Goal: Task Accomplishment & Management: Manage account settings

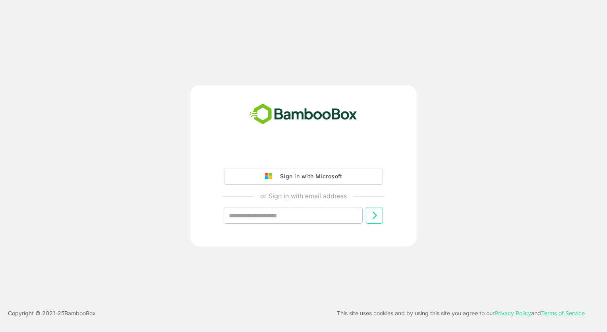
click at [299, 175] on div "Sign in with Microsoft" at bounding box center [309, 176] width 66 height 10
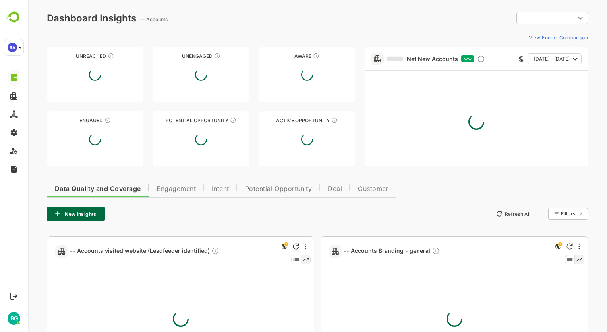
type input "**********"
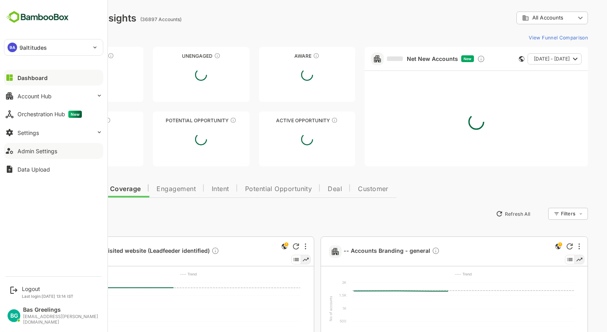
click at [41, 149] on div "Admin Settings" at bounding box center [37, 150] width 40 height 7
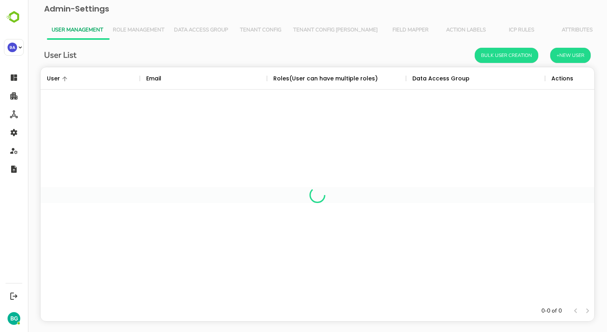
scroll to position [227, 542]
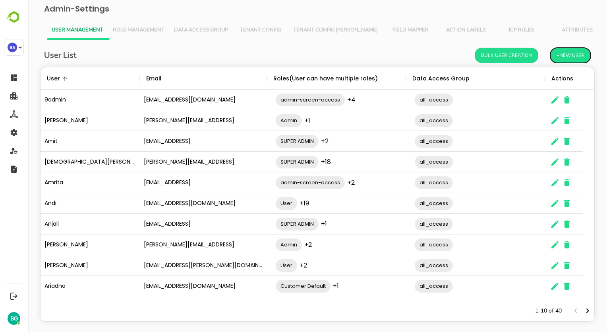
click at [566, 51] on button "+New User" at bounding box center [571, 55] width 41 height 15
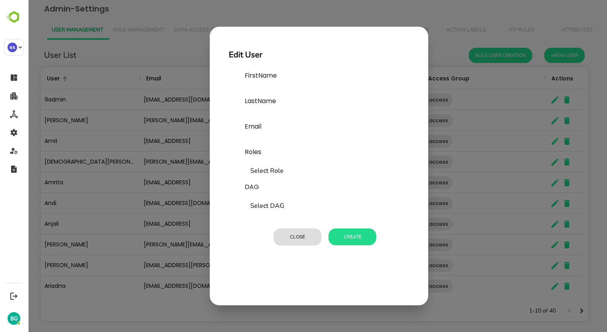
click at [275, 87] on input "text" at bounding box center [304, 89] width 119 height 13
type input "***"
click at [270, 115] on input "text" at bounding box center [304, 115] width 119 height 13
type input "*******"
click at [273, 136] on input "text" at bounding box center [304, 140] width 119 height 13
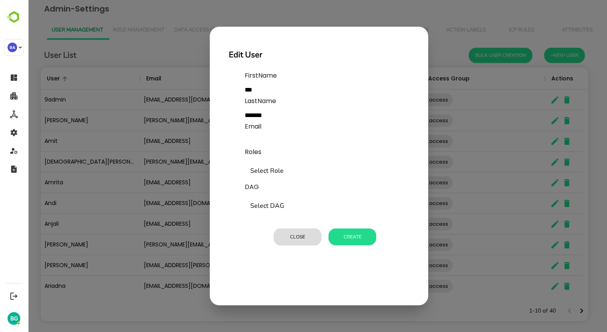
click at [272, 139] on input "text" at bounding box center [304, 140] width 119 height 13
paste input "**********"
type input "**********"
click at [278, 167] on input "Select Role" at bounding box center [324, 170] width 152 height 15
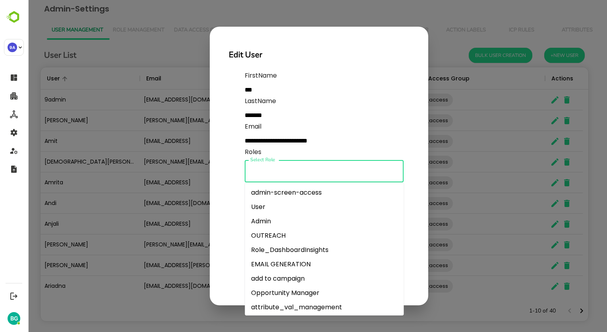
click at [278, 227] on li "Admin" at bounding box center [324, 221] width 159 height 14
click at [305, 173] on input "Select Role" at bounding box center [336, 170] width 103 height 15
click at [266, 233] on li "OUTREACH" at bounding box center [324, 235] width 159 height 14
click at [346, 174] on input "Select Role" at bounding box center [361, 170] width 55 height 15
click at [304, 193] on li "admin-screen-access" at bounding box center [324, 192] width 159 height 14
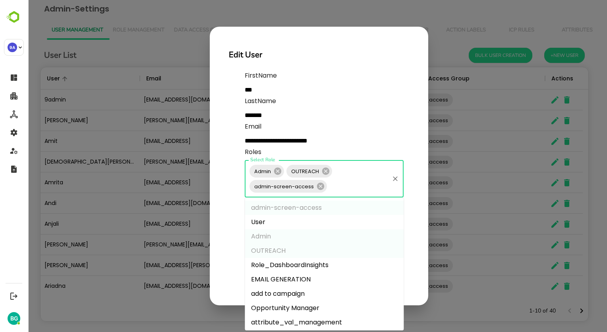
click at [356, 181] on input "Select Role" at bounding box center [358, 185] width 60 height 15
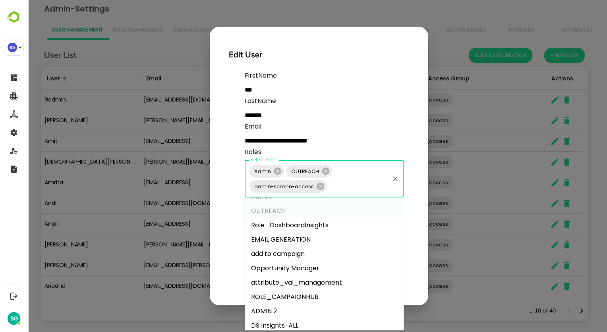
scroll to position [80, 0]
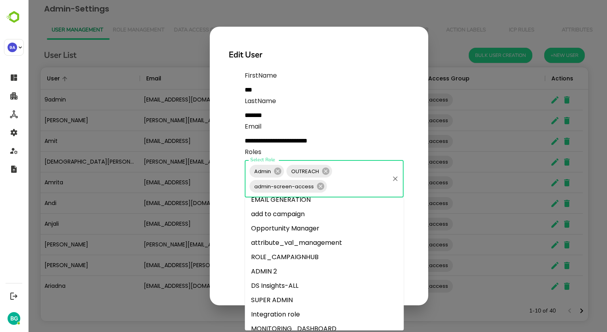
click at [281, 297] on li "SUPER ADMIN" at bounding box center [324, 300] width 159 height 14
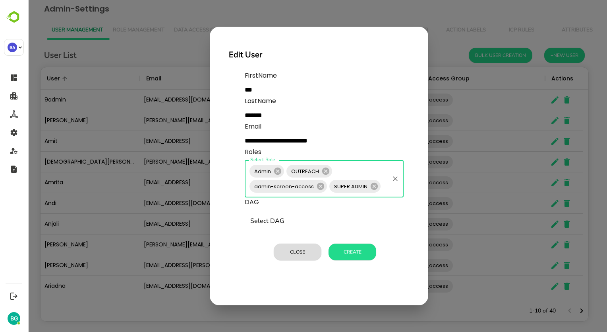
click at [358, 169] on div "Admin OUTREACH admin-screen-access SUPER ADMIN Select Role" at bounding box center [324, 178] width 159 height 37
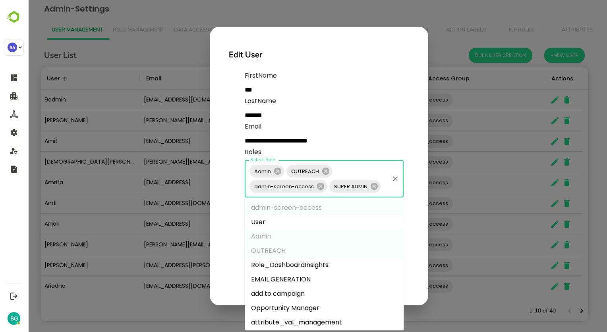
click at [289, 224] on li "User" at bounding box center [324, 222] width 159 height 14
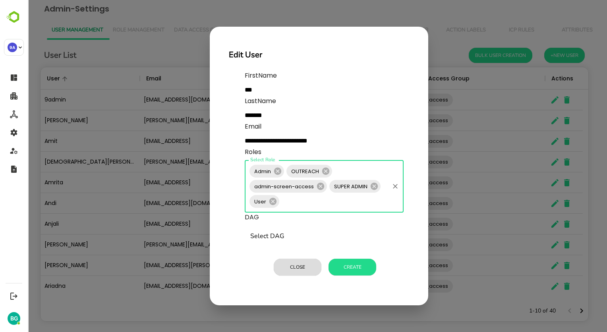
click at [348, 172] on div "Admin OUTREACH admin-screen-access SUPER ADMIN User Select Role" at bounding box center [324, 186] width 159 height 52
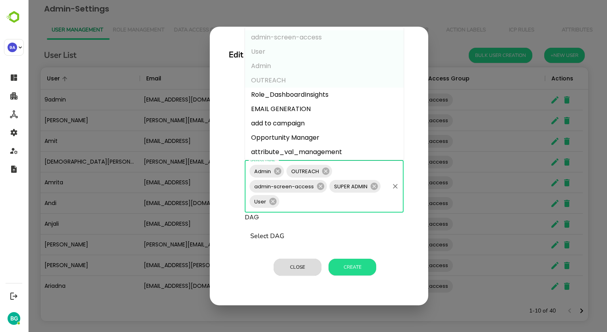
click at [305, 95] on li "Role_DashboardInsights" at bounding box center [324, 94] width 159 height 14
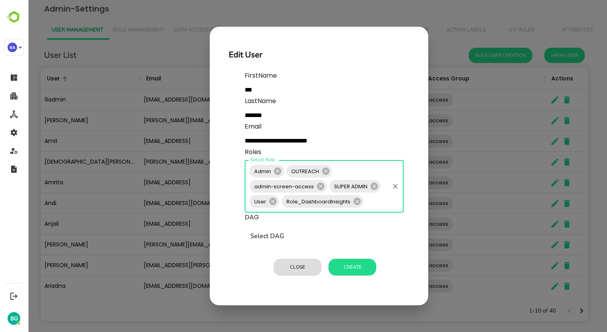
click at [351, 165] on div "Admin OUTREACH admin-screen-access SUPER ADMIN User Role_DashboardInsights Sele…" at bounding box center [324, 186] width 159 height 52
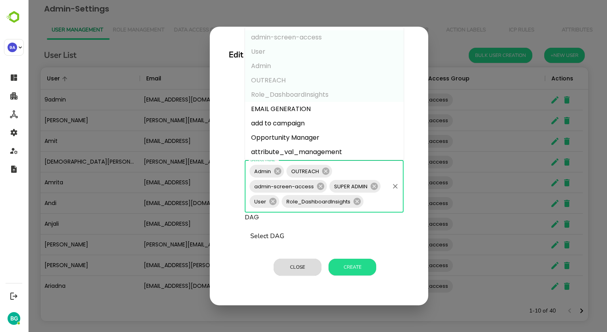
click at [290, 113] on li "EMAIL GENERATION" at bounding box center [324, 109] width 159 height 14
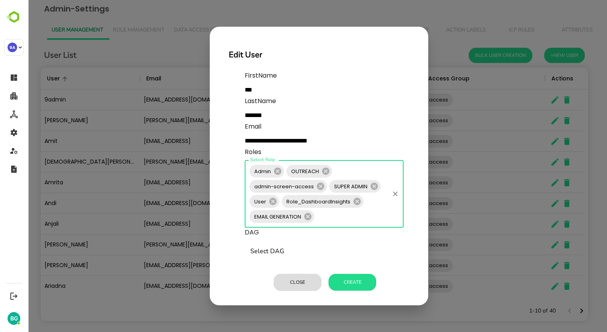
click at [349, 169] on div "Admin OUTREACH admin-screen-access SUPER ADMIN User Role_DashboardInsights EMAI…" at bounding box center [324, 194] width 159 height 68
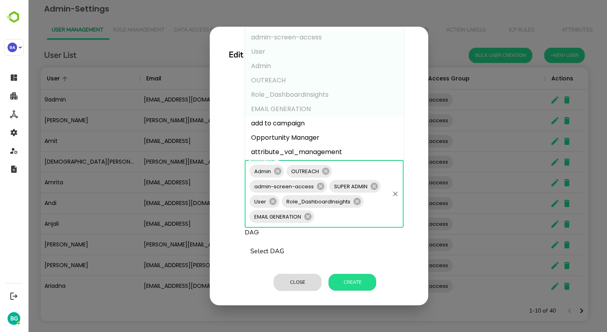
click at [298, 119] on li "add to campaign" at bounding box center [324, 123] width 159 height 14
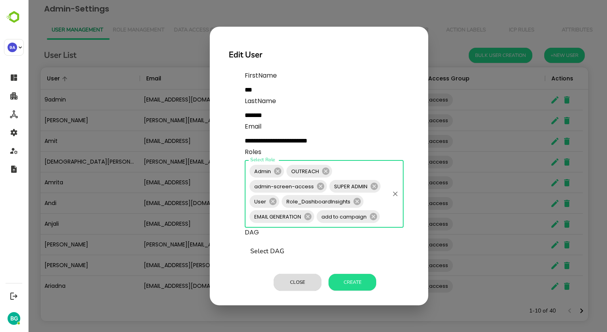
click at [355, 173] on div "Admin OUTREACH admin-screen-access SUPER ADMIN User Role_DashboardInsights EMAI…" at bounding box center [324, 194] width 159 height 68
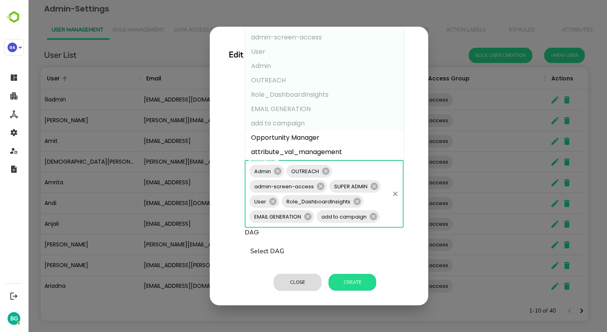
click at [304, 133] on li "Opportunity Manager" at bounding box center [324, 137] width 159 height 14
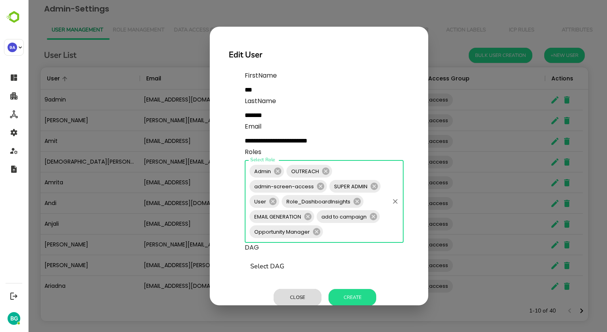
click at [363, 171] on div "Admin OUTREACH admin-screen-access SUPER ADMIN User Role_DashboardInsights EMAI…" at bounding box center [324, 201] width 159 height 83
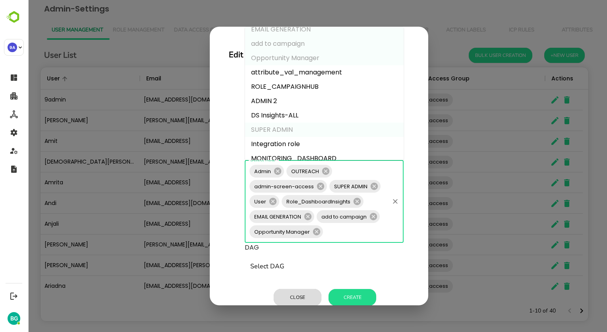
click at [301, 74] on li "attribute_val_management" at bounding box center [324, 72] width 159 height 14
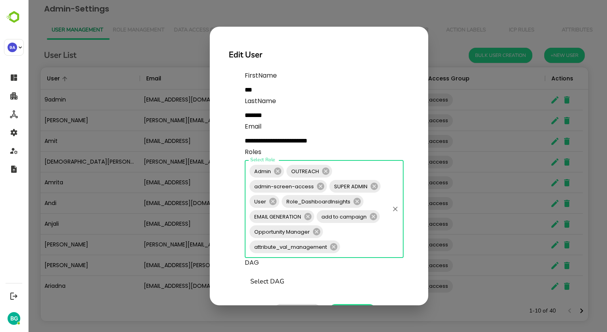
click at [355, 171] on div "Admin OUTREACH admin-screen-access SUPER ADMIN User Role_DashboardInsights EMAI…" at bounding box center [324, 209] width 159 height 98
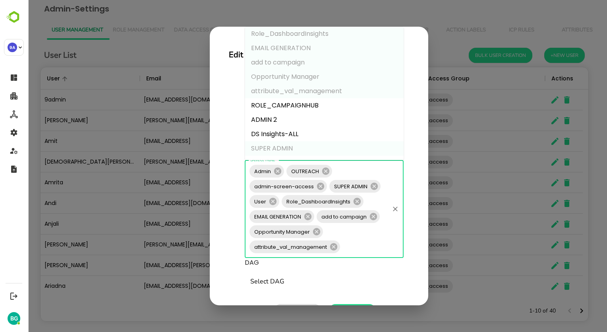
scroll to position [119, 0]
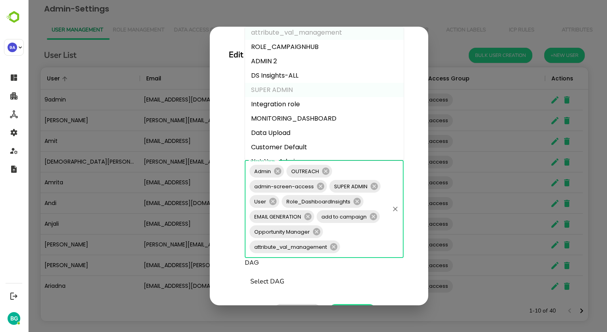
click at [293, 49] on li "ROLE_CAMPAIGNHUB" at bounding box center [324, 47] width 159 height 14
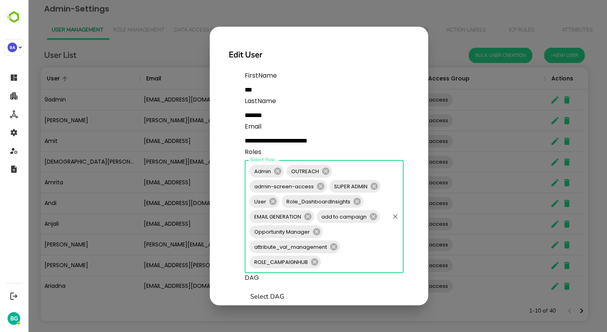
click at [355, 172] on div "Admin OUTREACH admin-screen-access SUPER ADMIN User Role_DashboardInsights EMAI…" at bounding box center [324, 216] width 159 height 113
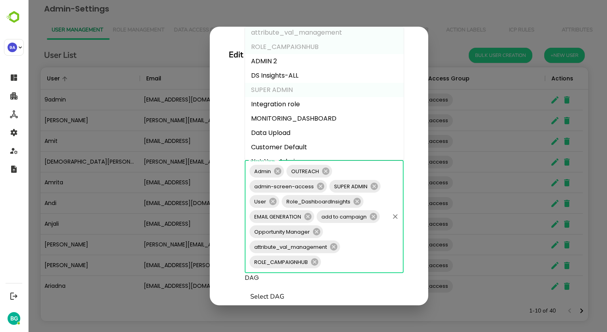
click at [295, 64] on li "ADMIN 2" at bounding box center [324, 61] width 159 height 14
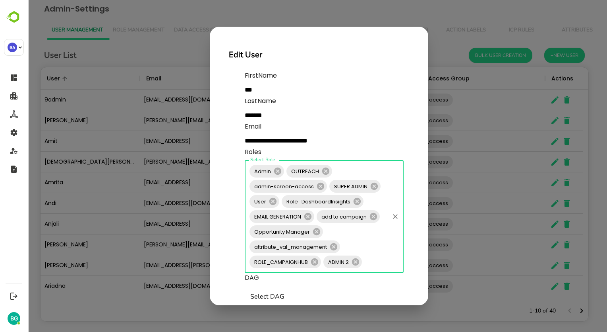
click at [362, 166] on div "Admin OUTREACH admin-screen-access SUPER ADMIN User Role_DashboardInsights EMAI…" at bounding box center [324, 216] width 159 height 113
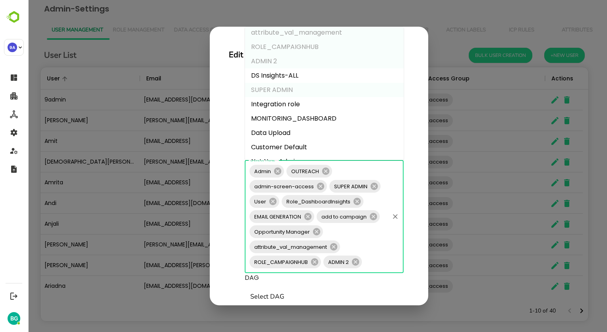
click at [296, 75] on li "DS Insights-ALL" at bounding box center [324, 75] width 159 height 14
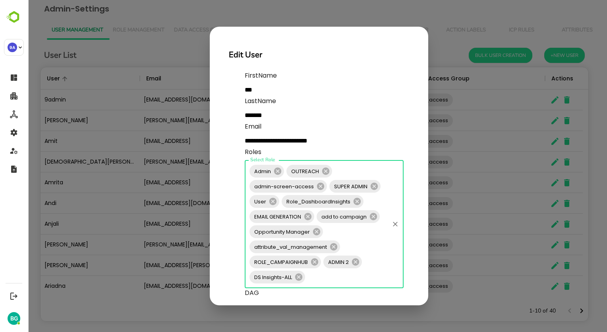
click at [351, 171] on div "Admin OUTREACH admin-screen-access SUPER ADMIN User Role_DashboardInsights EMAI…" at bounding box center [324, 224] width 159 height 128
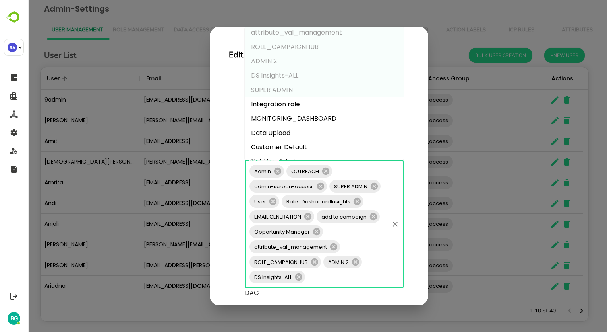
click at [299, 105] on li "Integration role" at bounding box center [324, 104] width 159 height 14
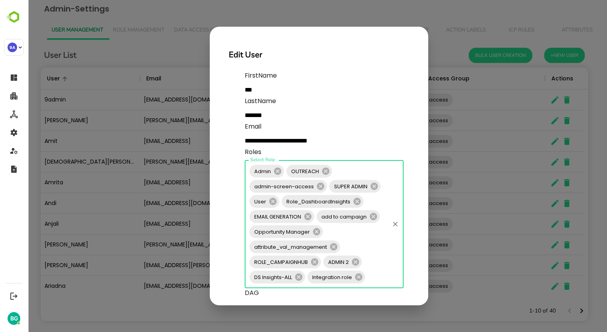
click at [345, 169] on div "Admin OUTREACH admin-screen-access SUPER ADMIN User Role_DashboardInsights EMAI…" at bounding box center [324, 224] width 159 height 128
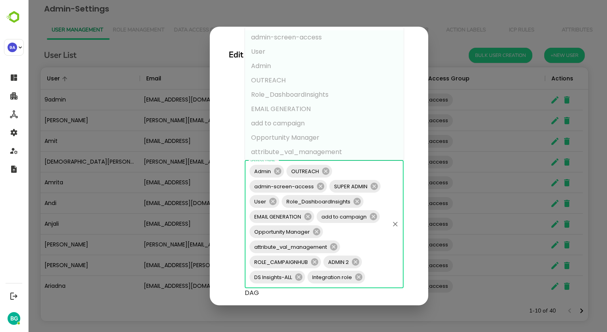
scroll to position [159, 0]
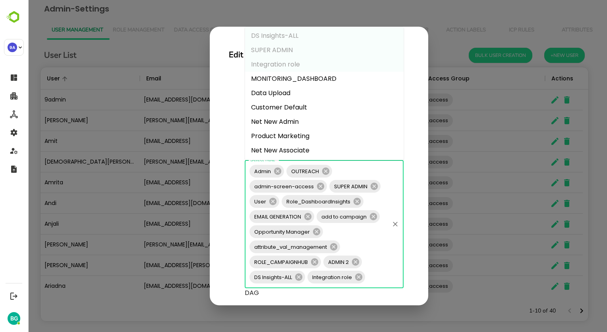
click at [302, 82] on li "MONITORING_DASHBOARD" at bounding box center [324, 79] width 159 height 14
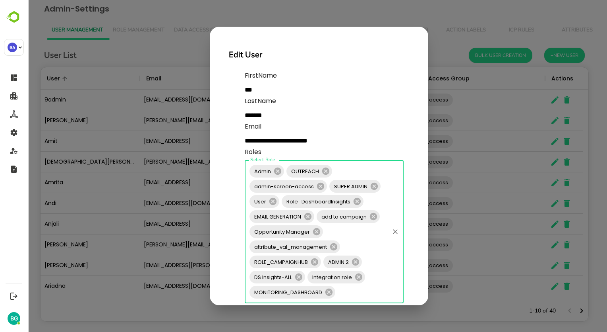
click at [343, 171] on div "Admin OUTREACH admin-screen-access SUPER ADMIN User Role_DashboardInsights EMAI…" at bounding box center [324, 231] width 159 height 143
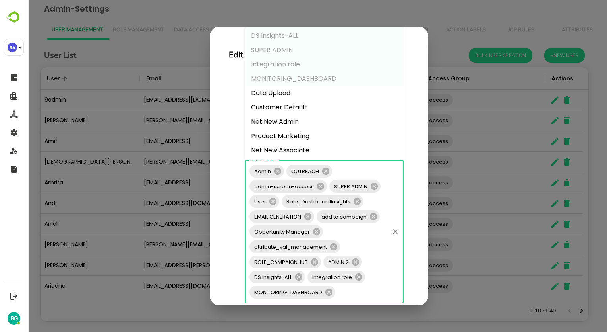
click at [287, 96] on li "Data Upload" at bounding box center [324, 93] width 159 height 14
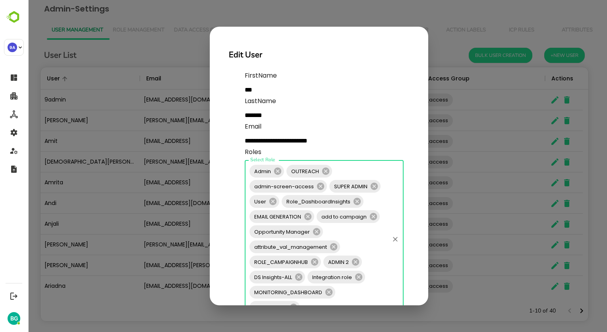
click at [347, 172] on div "Admin OUTREACH admin-screen-access SUPER ADMIN User Role_DashboardInsights EMAI…" at bounding box center [324, 239] width 159 height 158
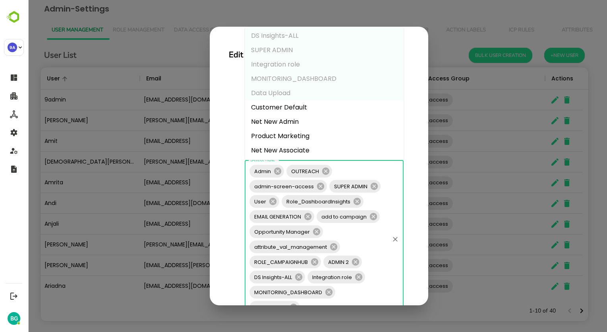
click at [289, 107] on li "Customer Default" at bounding box center [324, 107] width 159 height 14
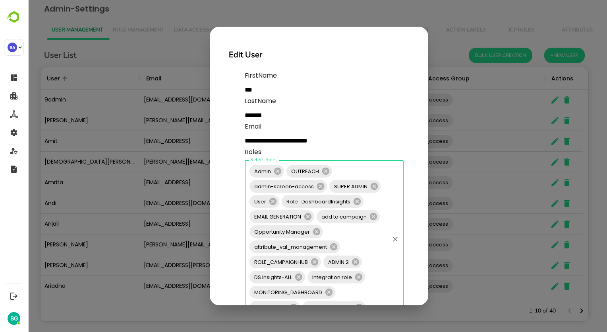
click at [350, 173] on div "Admin OUTREACH admin-screen-access SUPER ADMIN User Role_DashboardInsights EMAI…" at bounding box center [324, 239] width 159 height 158
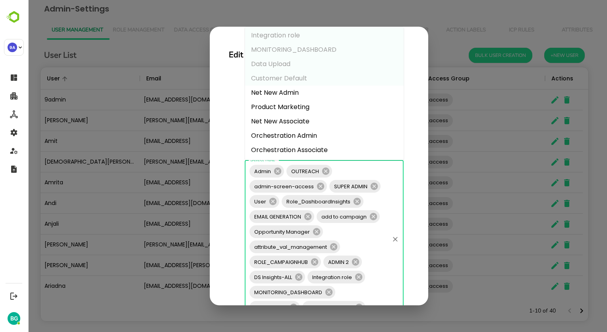
scroll to position [188, 0]
click at [294, 95] on li "Net New Admin" at bounding box center [324, 92] width 159 height 14
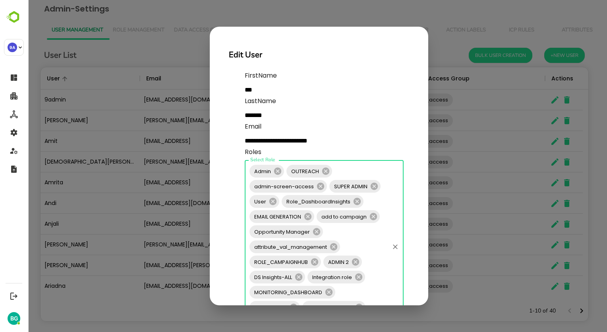
click at [351, 170] on div "Admin OUTREACH admin-screen-access SUPER ADMIN User Role_DashboardInsights EMAI…" at bounding box center [324, 246] width 159 height 173
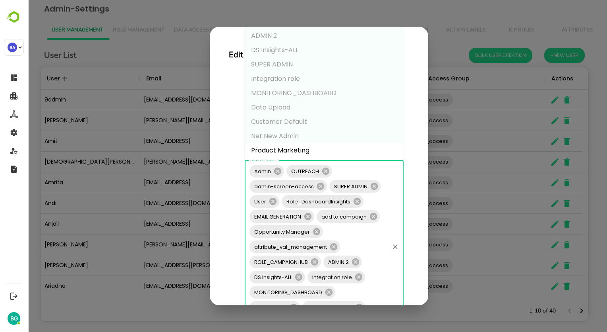
scroll to position [159, 0]
click at [309, 137] on li "Product Marketing" at bounding box center [324, 136] width 159 height 14
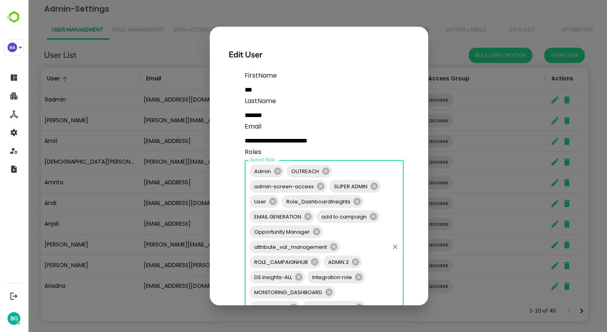
click at [353, 174] on div "Admin OUTREACH admin-screen-access SUPER ADMIN User Role_DashboardInsights EMAI…" at bounding box center [324, 246] width 159 height 173
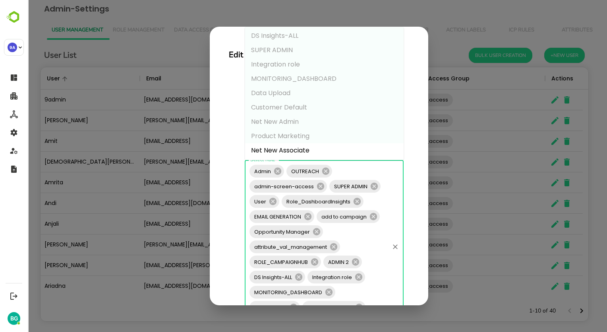
scroll to position [188, 0]
click at [303, 124] on li "Net New Associate" at bounding box center [324, 121] width 159 height 14
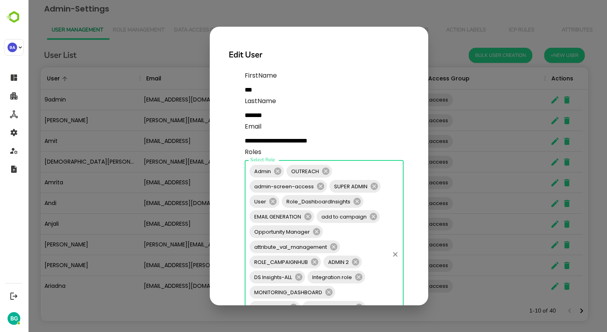
click at [357, 173] on div "Admin OUTREACH admin-screen-access SUPER ADMIN User Role_DashboardInsights EMAI…" at bounding box center [324, 254] width 159 height 188
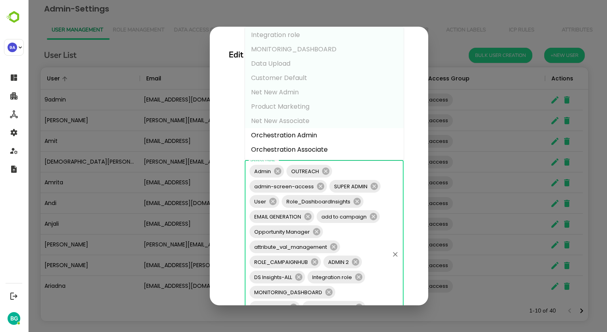
click at [309, 136] on li "Orchestration Admin" at bounding box center [324, 135] width 159 height 14
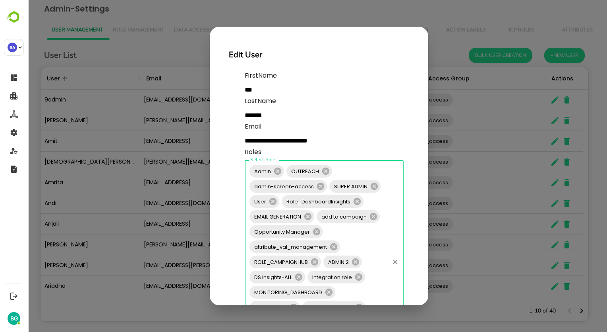
click at [345, 174] on div "Admin OUTREACH admin-screen-access SUPER ADMIN User Role_DashboardInsights EMAI…" at bounding box center [324, 262] width 159 height 204
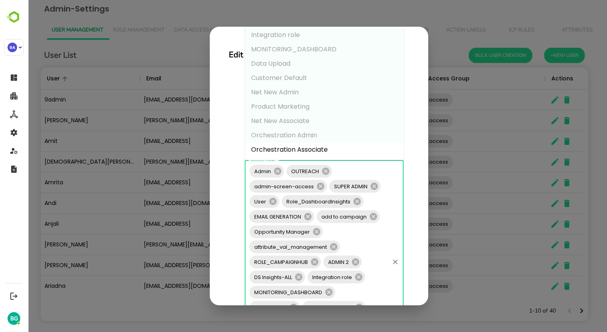
click at [312, 149] on li "Orchestration Associate" at bounding box center [324, 149] width 159 height 14
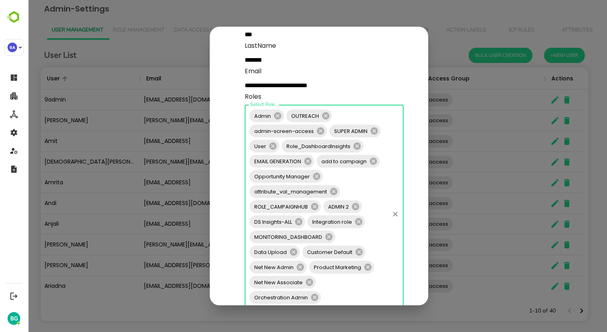
scroll to position [153, 0]
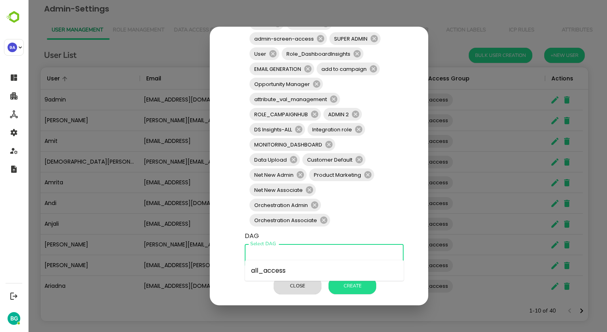
click at [297, 249] on input "Select DAG" at bounding box center [324, 254] width 152 height 15
click at [277, 273] on li "all_access" at bounding box center [324, 270] width 159 height 14
type input "**********"
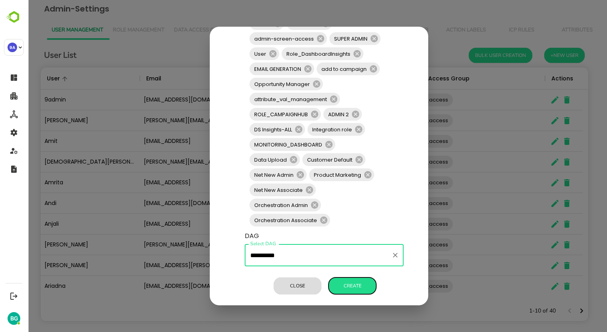
click at [351, 281] on button "Create" at bounding box center [353, 285] width 48 height 17
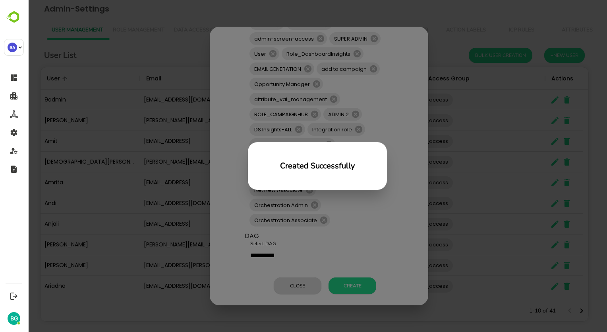
click at [467, 158] on div "Created Successfully" at bounding box center [318, 166] width 580 height 332
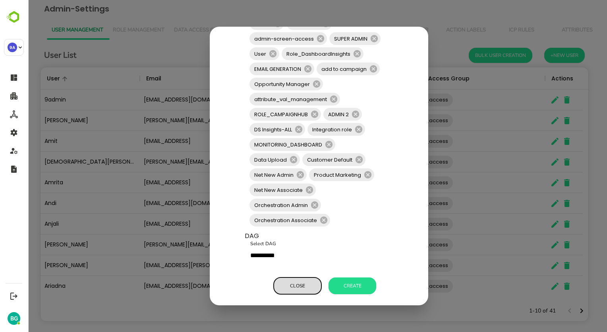
click at [299, 284] on button "Close" at bounding box center [298, 285] width 48 height 17
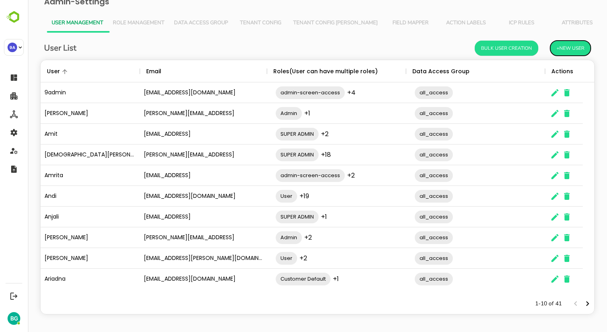
scroll to position [10, 0]
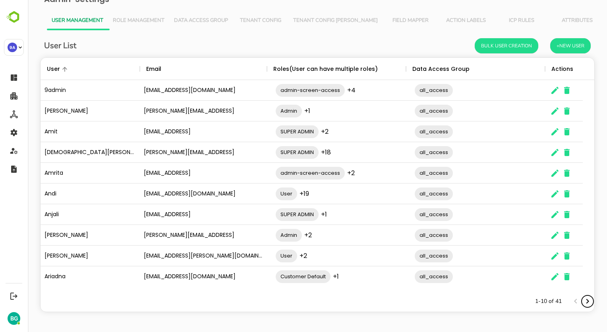
click at [583, 303] on icon "Next page" at bounding box center [588, 301] width 10 height 10
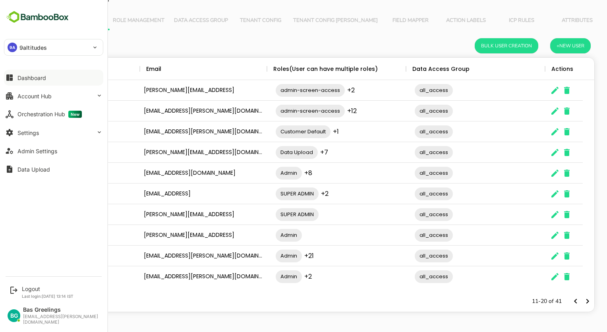
click at [23, 74] on button "Dashboard" at bounding box center [53, 78] width 99 height 16
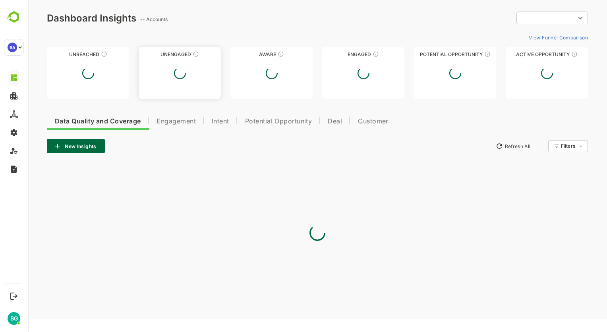
type input "**********"
